Goal: Navigation & Orientation: Find specific page/section

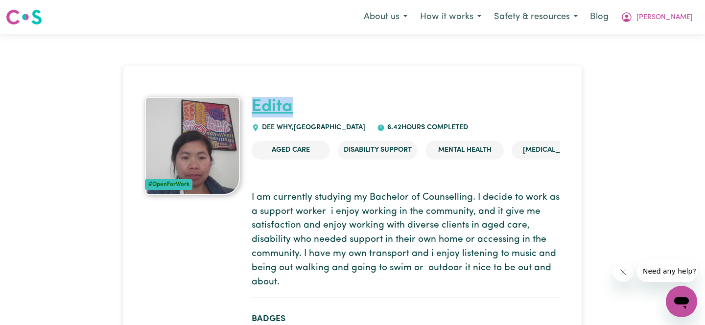
drag, startPoint x: 313, startPoint y: 90, endPoint x: 252, endPoint y: 104, distance: 62.8
click at [252, 104] on h1 "Edita" at bounding box center [406, 107] width 309 height 21
copy link "Edita"
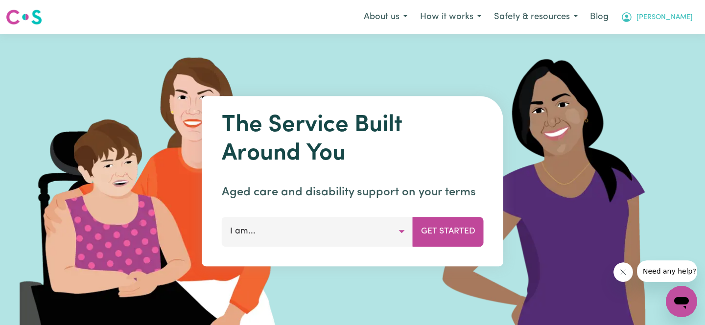
click at [675, 21] on button "[PERSON_NAME]" at bounding box center [657, 17] width 85 height 21
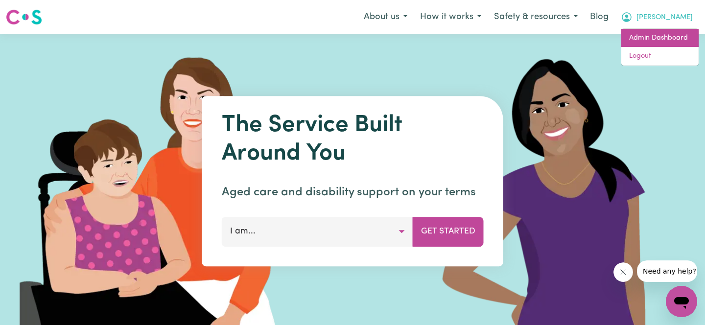
click at [666, 36] on link "Admin Dashboard" at bounding box center [659, 38] width 77 height 19
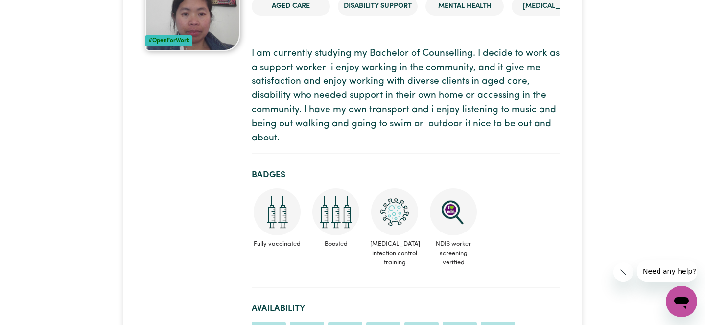
scroll to position [158, 0]
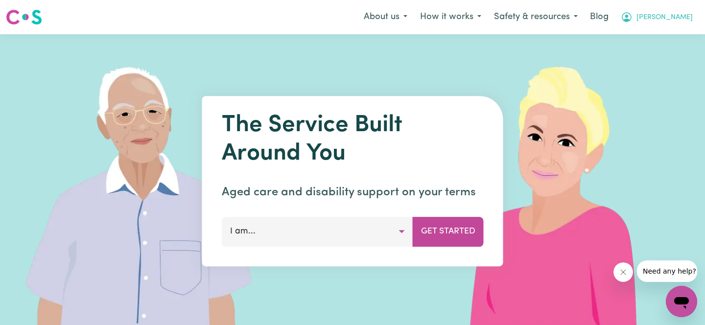
click at [688, 20] on span "[PERSON_NAME]" at bounding box center [665, 17] width 56 height 11
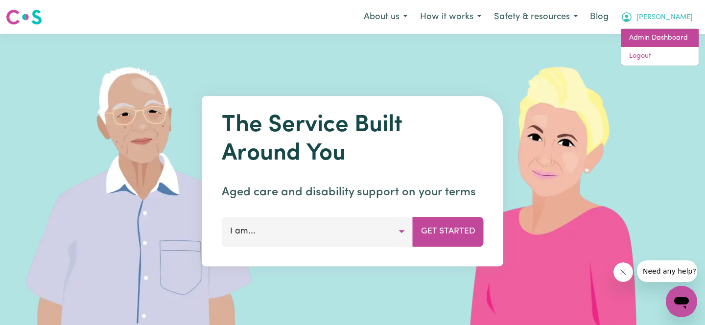
click at [667, 34] on link "Admin Dashboard" at bounding box center [659, 38] width 77 height 19
